Goal: Task Accomplishment & Management: Complete application form

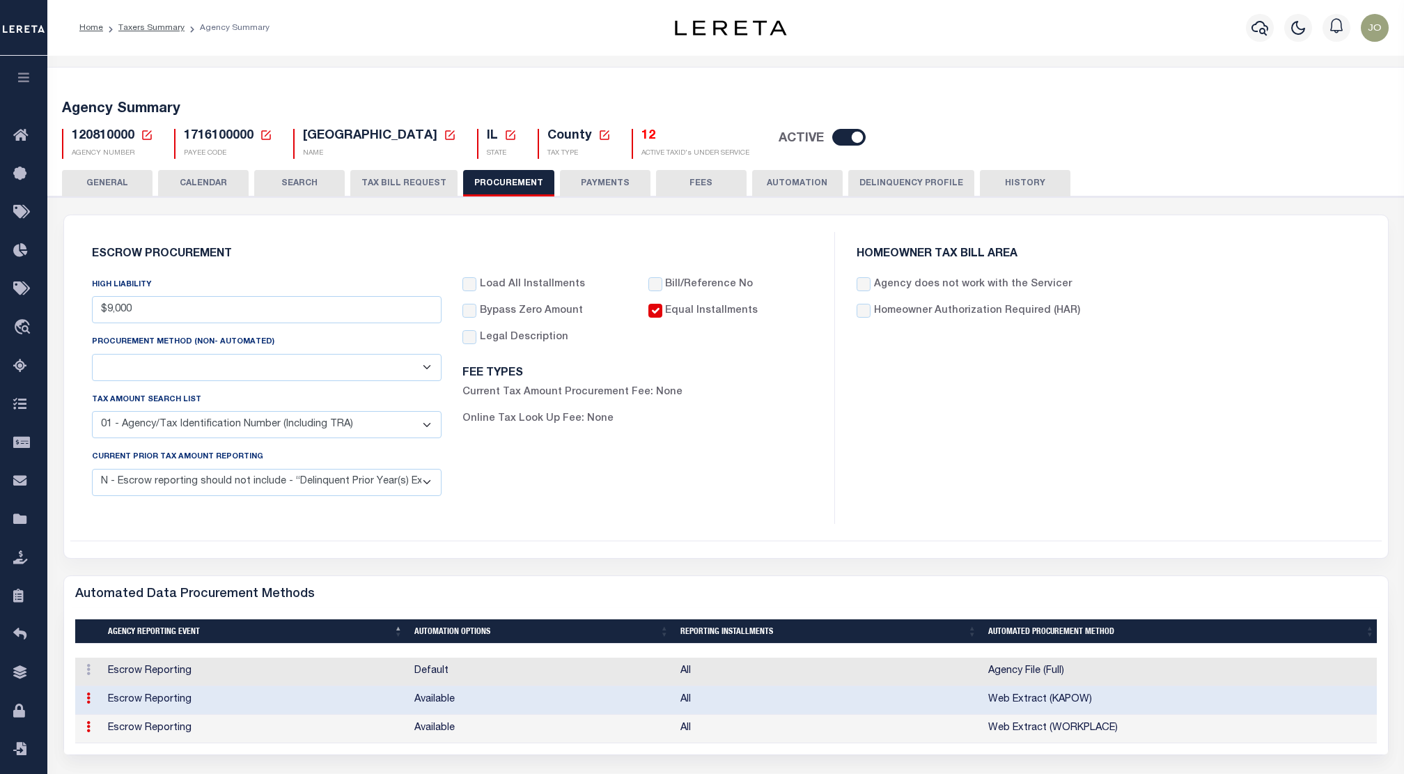
select select "1"
select select "4"
click at [782, 435] on div "FEE TYPES Current Tax Amount Procurement Fee: None Online Tax Look Up Fee: None" at bounding box center [637, 402] width 350 height 93
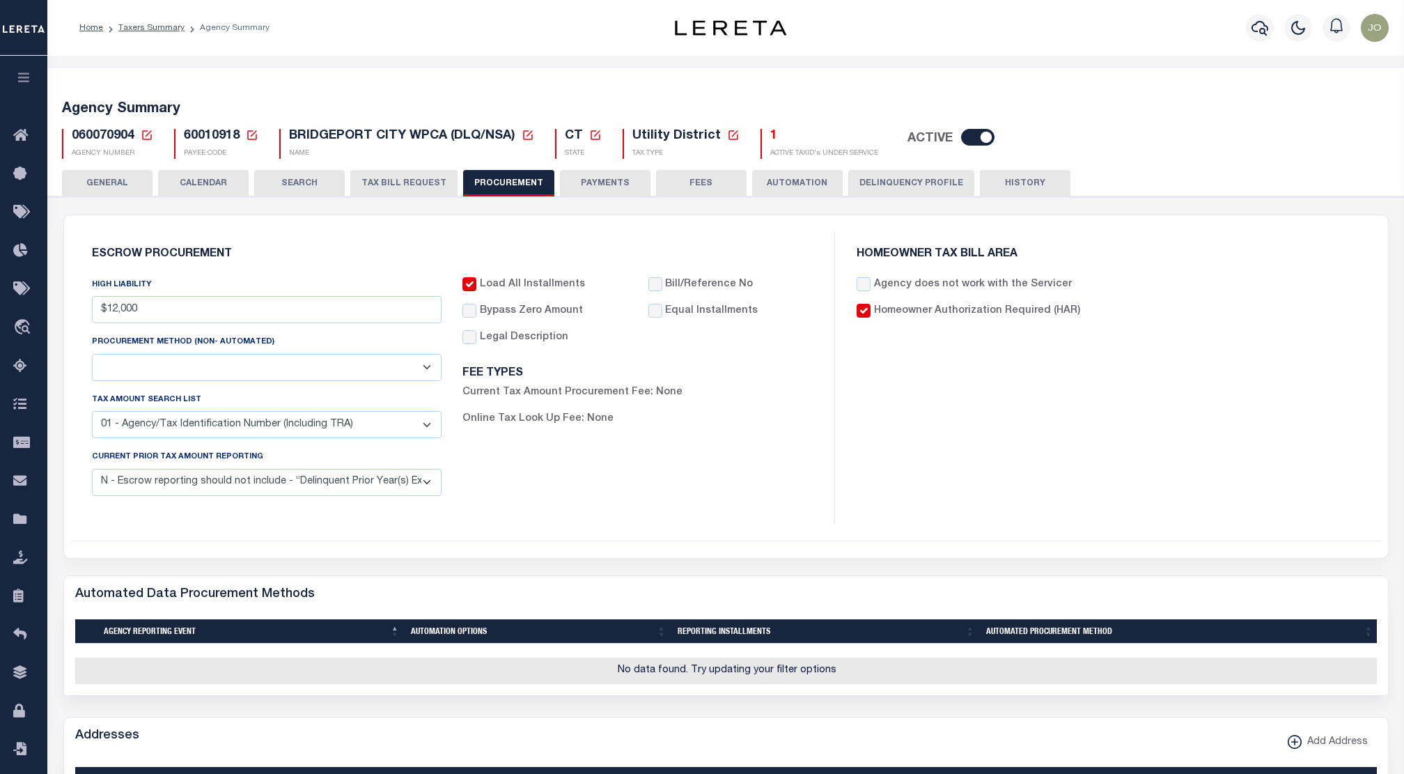
select select "1"
select select "4"
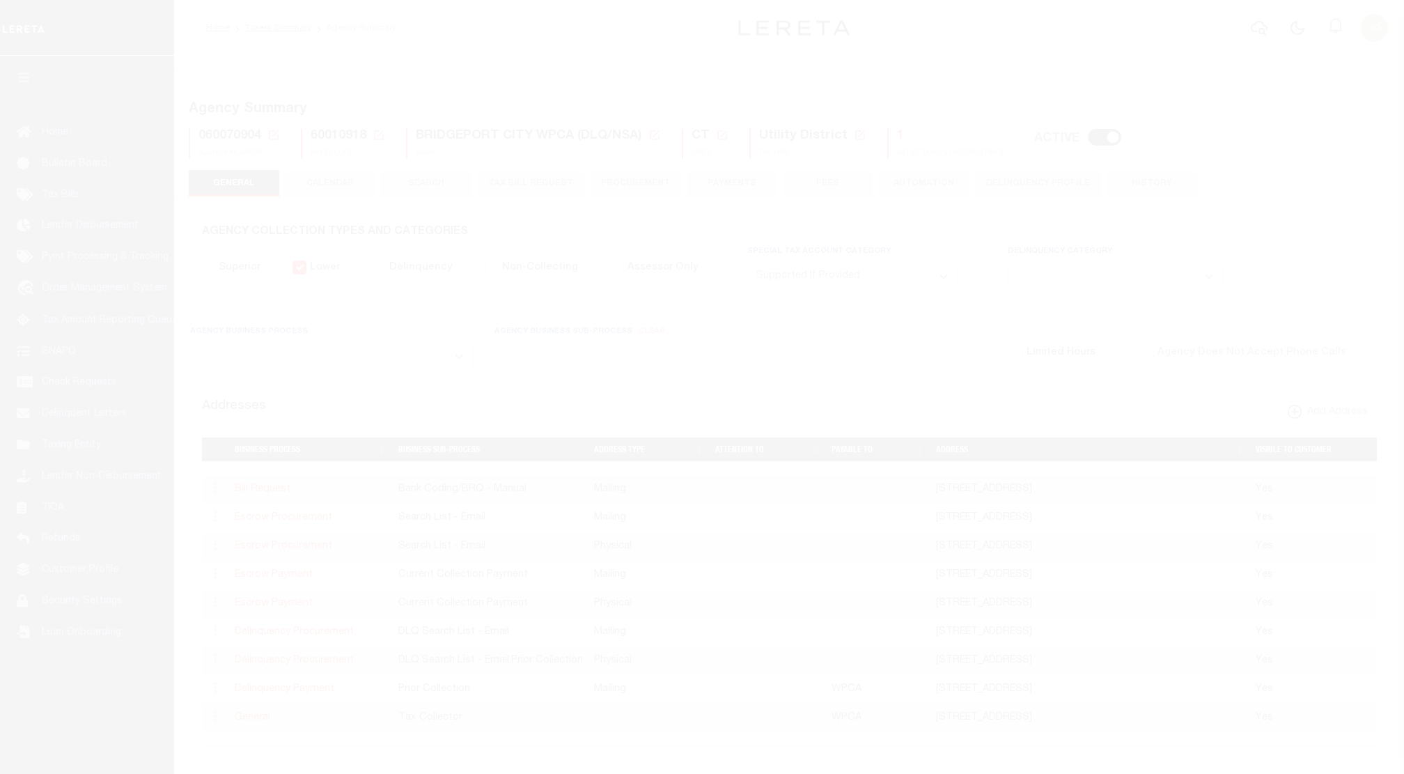
select select "2"
select select
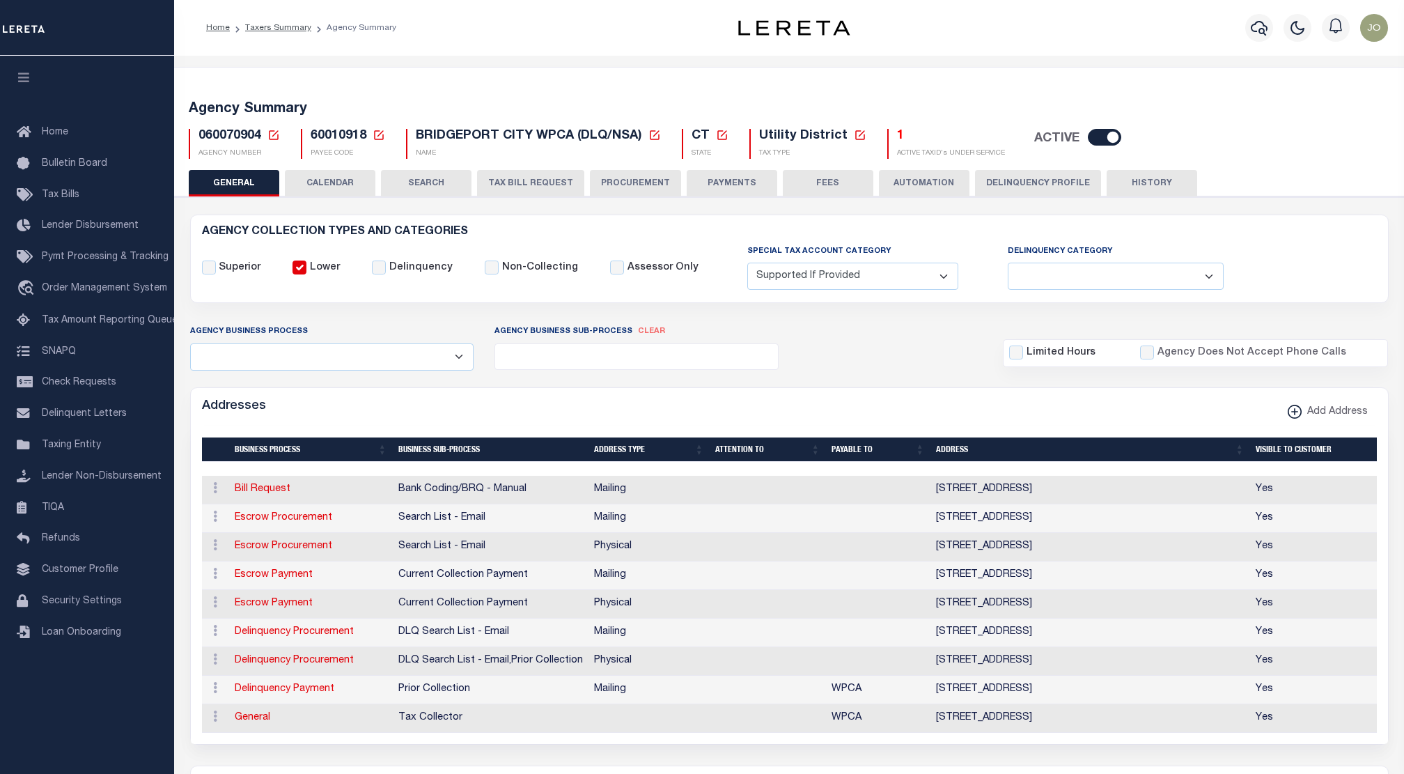
click at [615, 186] on button "PROCUREMENT" at bounding box center [635, 183] width 91 height 26
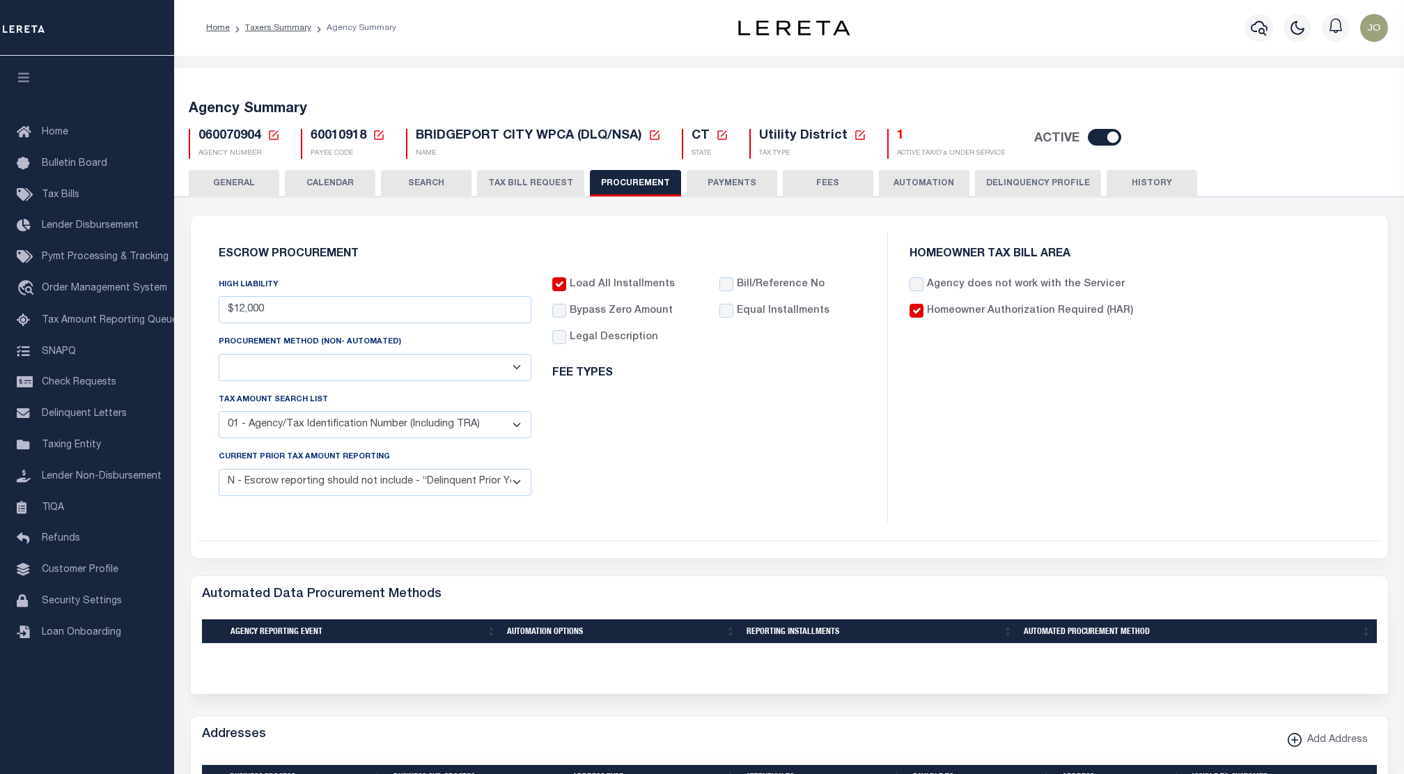
type input "$12,000"
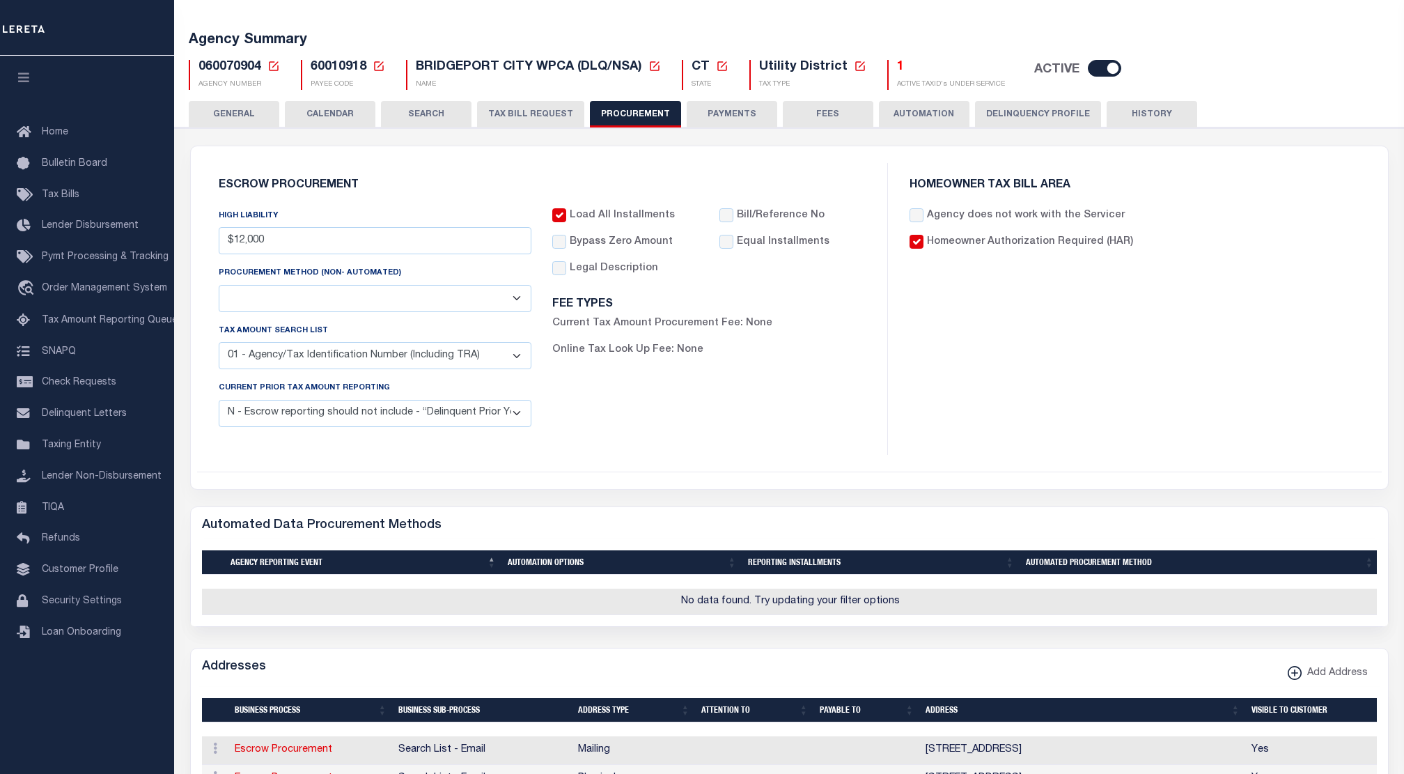
scroll to position [79, 0]
